Goal: Task Accomplishment & Management: Manage account settings

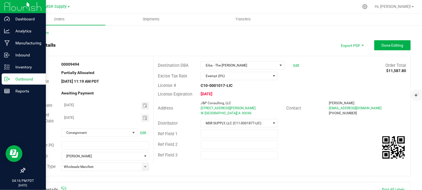
click at [2, 79] on div "Outbound" at bounding box center [24, 79] width 44 height 11
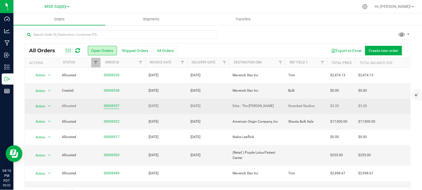
click at [111, 106] on link "00009537" at bounding box center [112, 106] width 16 height 5
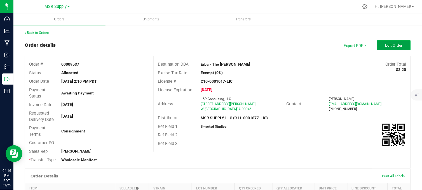
click at [386, 48] on button "Edit Order" at bounding box center [394, 45] width 34 height 10
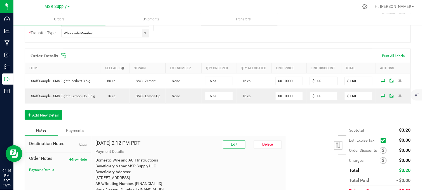
scroll to position [186, 0]
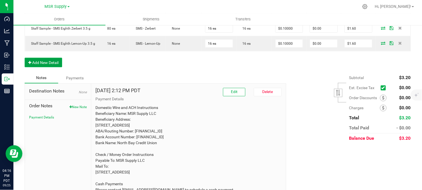
click at [46, 67] on button "Add New Detail" at bounding box center [43, 63] width 37 height 10
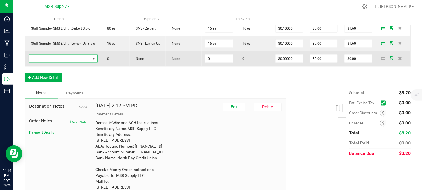
click at [70, 63] on span "NO DATA FOUND" at bounding box center [60, 59] width 62 height 8
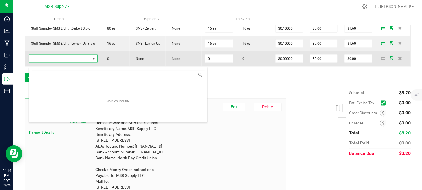
scroll to position [8, 67]
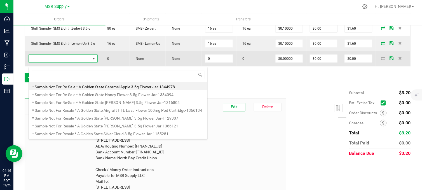
type input "a"
type input "sms eighth lemon"
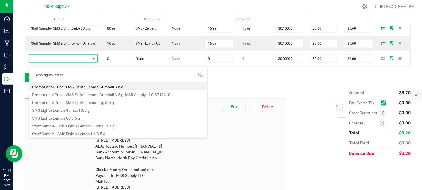
drag, startPoint x: 77, startPoint y: 119, endPoint x: 80, endPoint y: 118, distance: 3.4
click at [78, 119] on li "SMS Eighth Lemon-Up 3.5 g" at bounding box center [118, 118] width 179 height 8
type input "0 ea"
type input "$16.50000"
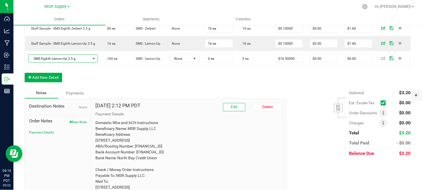
click at [206, 75] on div "Order Details Print All Labels Item Sellable Strain Lot Number Qty Ordered Qty …" at bounding box center [218, 42] width 386 height 92
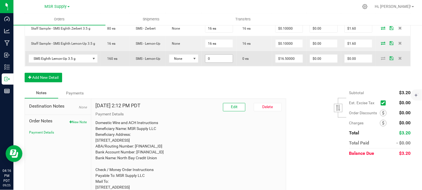
click at [220, 63] on input "0" at bounding box center [218, 59] width 27 height 8
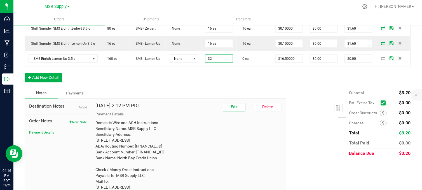
type input "32 ea"
type input "$528.00"
click at [205, 79] on div "Order Details Print All Labels Item Sellable Strain Lot Number Qty Ordered Qty …" at bounding box center [218, 42] width 386 height 92
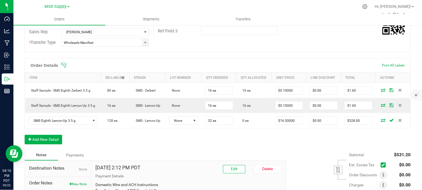
click at [43, 145] on button "Add New Detail" at bounding box center [43, 140] width 37 height 10
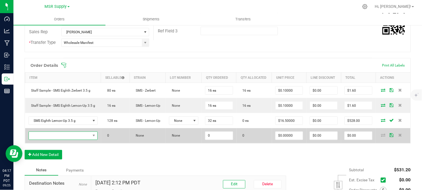
click at [51, 139] on span "NO DATA FOUND" at bounding box center [60, 136] width 62 height 8
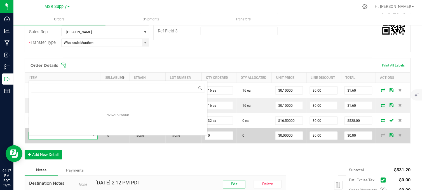
scroll to position [8, 66]
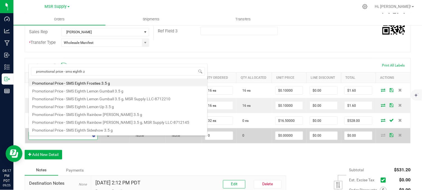
type input "promotional price - sms eighth ze"
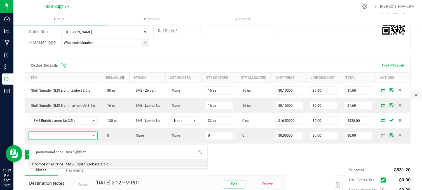
drag, startPoint x: 98, startPoint y: 165, endPoint x: 212, endPoint y: 157, distance: 113.3
click at [99, 165] on li "Promotional Price - SMS Eighth Zerbert 3.5 g" at bounding box center [118, 163] width 179 height 8
type input "0 ea"
type input "$0.01000"
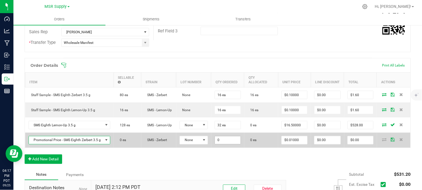
click at [230, 142] on input "0" at bounding box center [228, 141] width 26 height 8
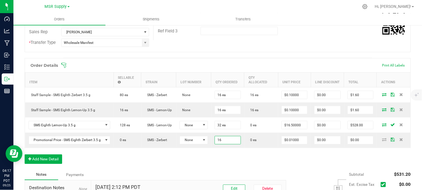
type input "16 ea"
type input "$0.16"
click at [234, 180] on div "Notes Payments" at bounding box center [153, 175] width 257 height 11
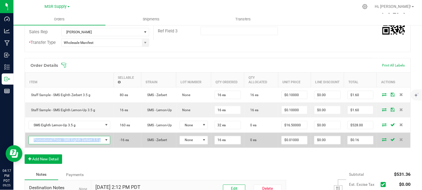
copy span "Promotional Price - SMS Eighth Zerbert 3.5 g"
drag, startPoint x: 102, startPoint y: 146, endPoint x: 34, endPoint y: 147, distance: 67.7
click at [34, 144] on span "Promotional Price - SMS Eighth Zerbert 3.5 g" at bounding box center [66, 141] width 74 height 8
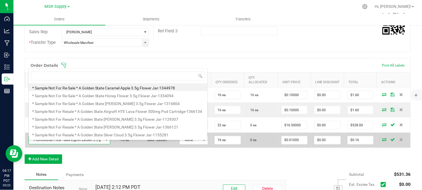
scroll to position [8, 81]
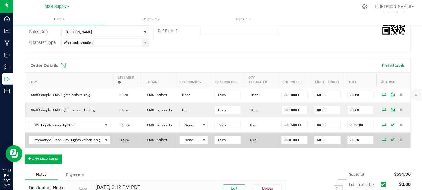
click at [382, 142] on icon at bounding box center [384, 139] width 4 height 3
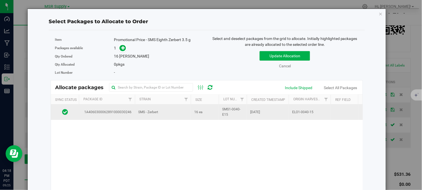
drag, startPoint x: 157, startPoint y: 112, endPoint x: 161, endPoint y: 111, distance: 3.8
click at [158, 112] on span "SMS - Zerbert" at bounding box center [148, 112] width 20 height 5
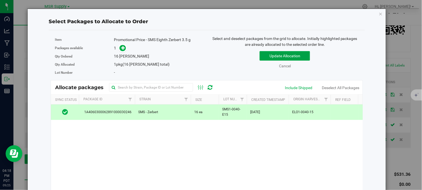
drag, startPoint x: 161, startPoint y: 111, endPoint x: 266, endPoint y: 61, distance: 116.5
click at [268, 57] on button "Update Allocation" at bounding box center [285, 56] width 50 height 10
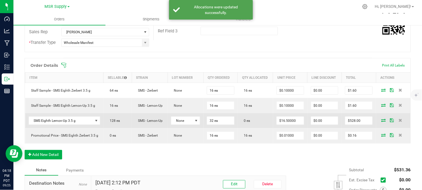
click at [381, 122] on icon at bounding box center [383, 120] width 4 height 3
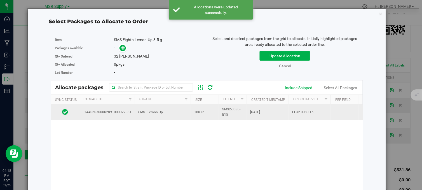
click at [162, 113] on span "SMS - Lemon-Up" at bounding box center [150, 112] width 25 height 5
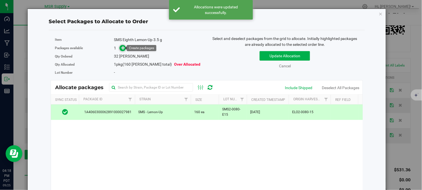
click at [123, 49] on icon at bounding box center [123, 48] width 4 height 4
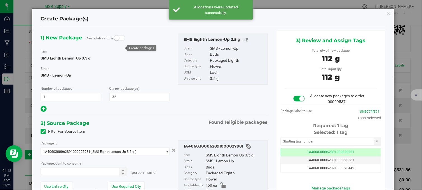
type input "32 ea"
click at [311, 145] on span at bounding box center [331, 141] width 100 height 8
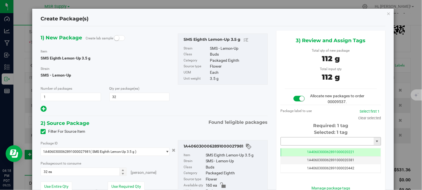
click at [311, 144] on input "text" at bounding box center [327, 142] width 93 height 8
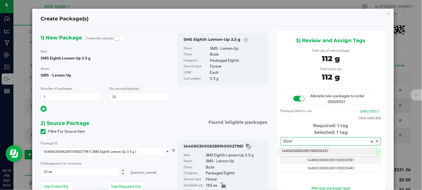
click at [319, 150] on li "1A4060300062891000030247" at bounding box center [327, 151] width 98 height 8
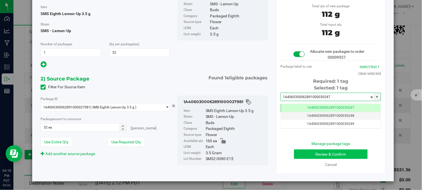
type input "1A4060300062891000030247"
click at [305, 153] on button "Review & Confirm" at bounding box center [331, 155] width 74 height 10
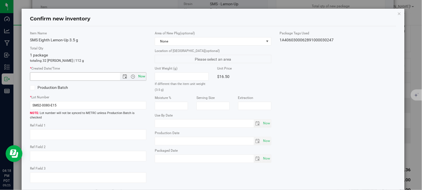
click at [140, 77] on span "Now" at bounding box center [142, 76] width 10 height 8
type input "[DATE] 4:18 PM"
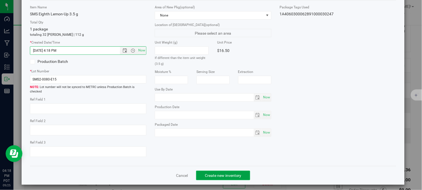
click at [211, 175] on button "Create new inventory" at bounding box center [223, 176] width 54 height 10
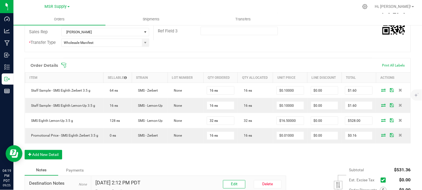
drag, startPoint x: 299, startPoint y: 37, endPoint x: 295, endPoint y: 37, distance: 3.1
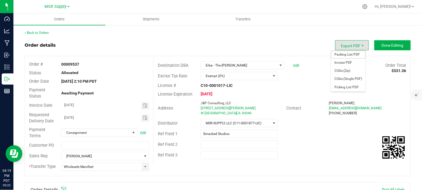
drag, startPoint x: 352, startPoint y: 54, endPoint x: 351, endPoint y: 59, distance: 5.3
click at [353, 54] on span "Packing List PDF" at bounding box center [348, 55] width 35 height 8
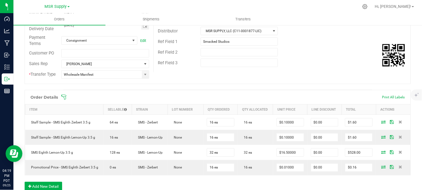
scroll to position [124, 0]
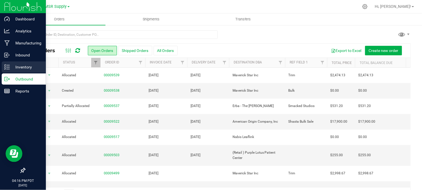
click at [15, 67] on p "Inventory" at bounding box center [27, 67] width 34 height 7
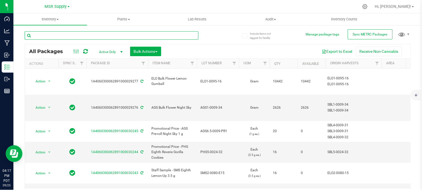
click at [83, 35] on input "text" at bounding box center [112, 35] width 174 height 8
type input "staff sample - sms eighth"
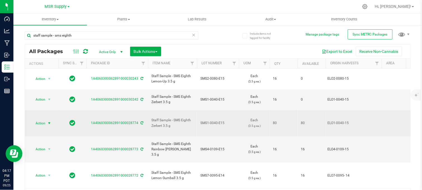
click at [46, 119] on span "select" at bounding box center [49, 123] width 7 height 8
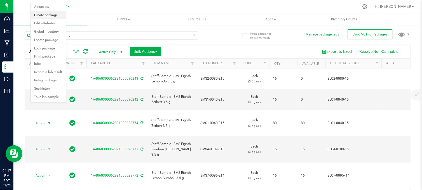
click at [46, 15] on li "Create package" at bounding box center [48, 15] width 35 height 8
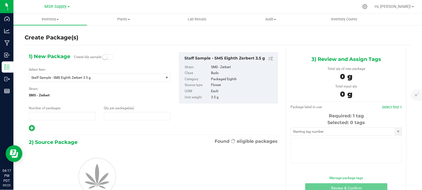
type input "1"
type input "0"
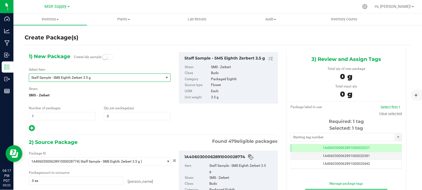
click at [86, 76] on span "Staff Sample - SMS Eighth Zerbert 3.5 g" at bounding box center [93, 78] width 125 height 4
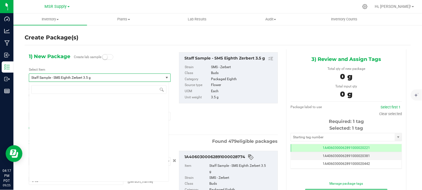
scroll to position [16248, 0]
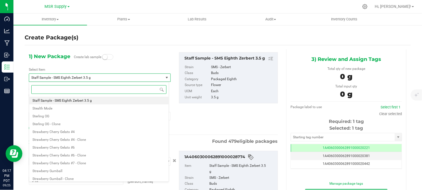
paste input "Promotional Price - SMS Eighth Zerbert 3.5 g"
type input "Promotional Price - SMS Eighth Zerbert 3.5 g"
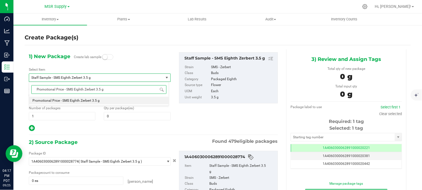
click at [80, 99] on span "Promotional Price - SMS Eighth Zerbert 3.5 g" at bounding box center [65, 101] width 67 height 4
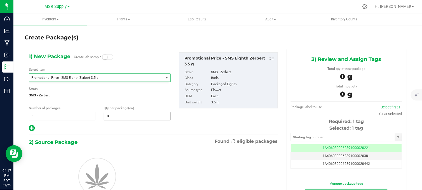
type input "0"
click at [118, 118] on span "0 0" at bounding box center [137, 116] width 67 height 8
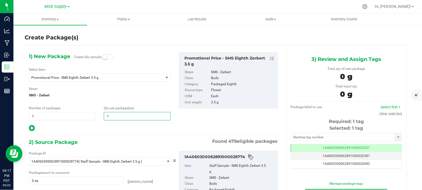
type input "16"
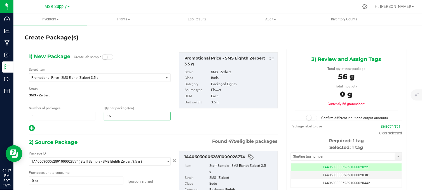
type input "16"
click at [107, 128] on div at bounding box center [100, 128] width 142 height 7
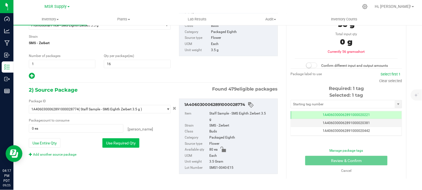
click at [115, 144] on button "Use Required Qty" at bounding box center [120, 143] width 37 height 10
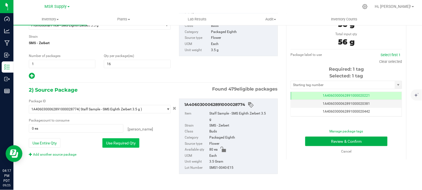
type input "16 ea"
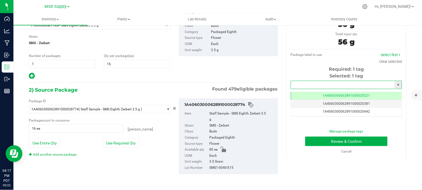
click at [312, 84] on input "text" at bounding box center [343, 85] width 104 height 8
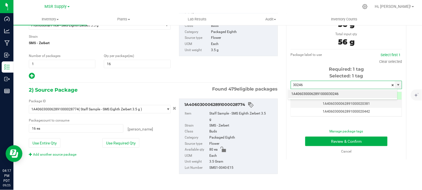
click at [337, 93] on li "1A4060300062891000030246" at bounding box center [342, 94] width 109 height 8
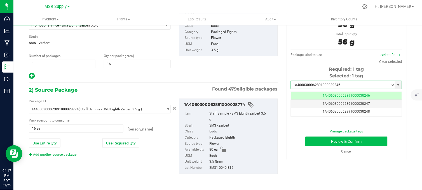
type input "1A4060300062891000030246"
click at [338, 143] on button "Review & Confirm" at bounding box center [346, 142] width 82 height 10
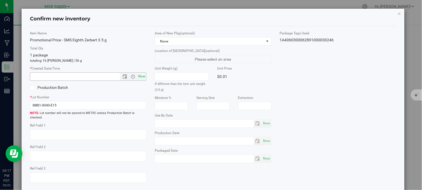
click at [142, 77] on span "Now" at bounding box center [142, 76] width 10 height 8
type input "9/25/2025 4:17 PM"
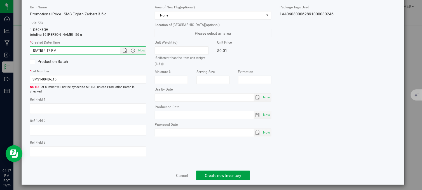
click at [226, 174] on span "Create new inventory" at bounding box center [223, 175] width 37 height 4
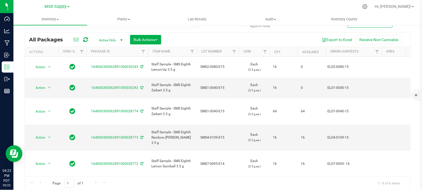
click at [228, 35] on div "Export to Excel Receive Non-Cannabis" at bounding box center [285, 40] width 241 height 10
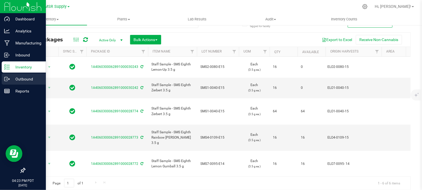
click at [12, 79] on p "Outbound" at bounding box center [27, 79] width 34 height 7
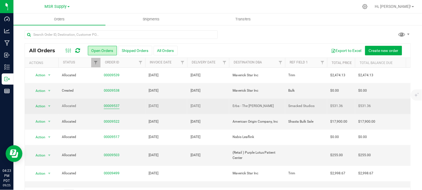
click at [111, 104] on link "00009537" at bounding box center [112, 106] width 16 height 5
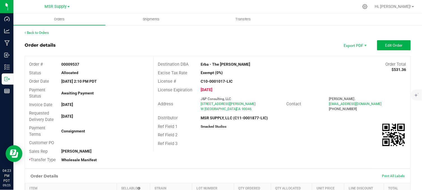
drag, startPoint x: 304, startPoint y: 23, endPoint x: 300, endPoint y: 29, distance: 6.9
click at [303, 24] on ul "Orders Shipments Transfers" at bounding box center [224, 19] width 422 height 12
